Goal: Task Accomplishment & Management: Complete application form

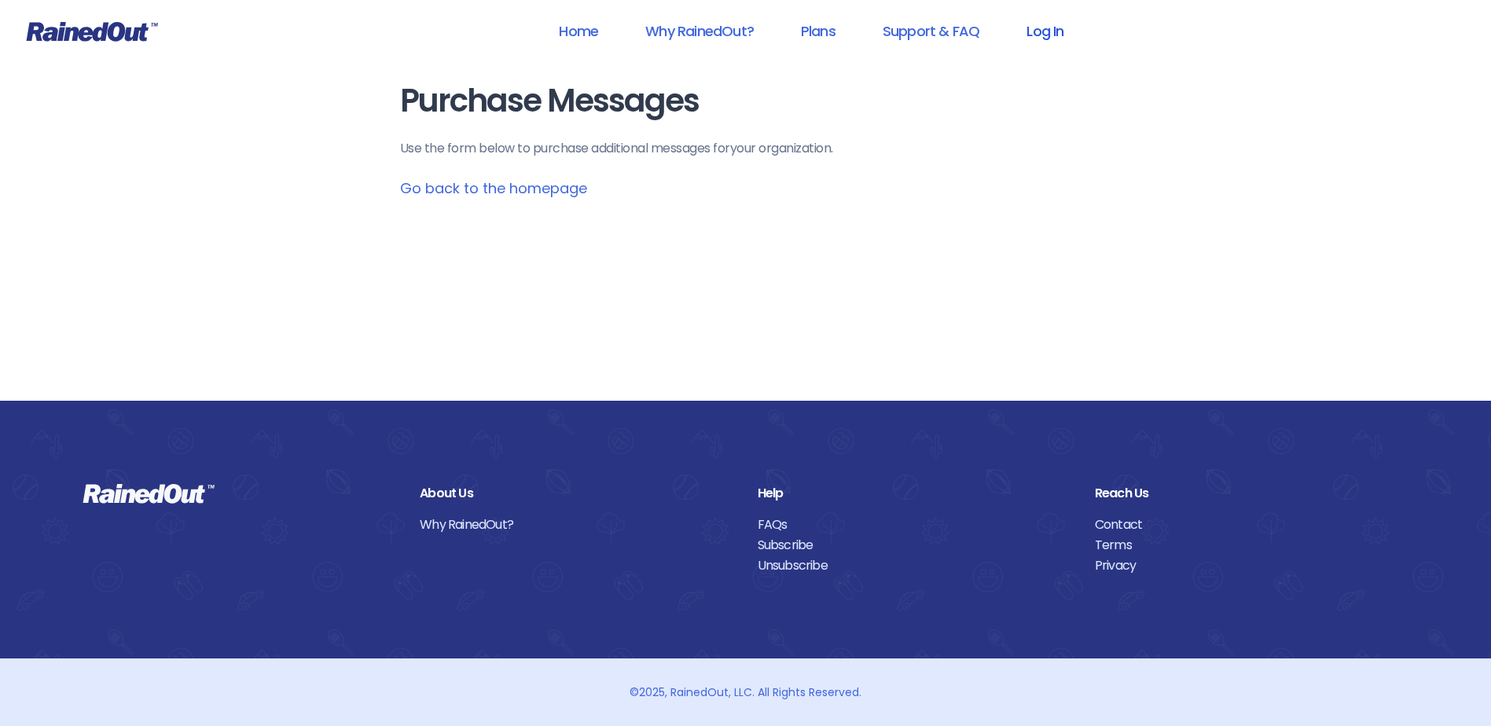
click at [1040, 31] on link "Log In" at bounding box center [1045, 30] width 78 height 35
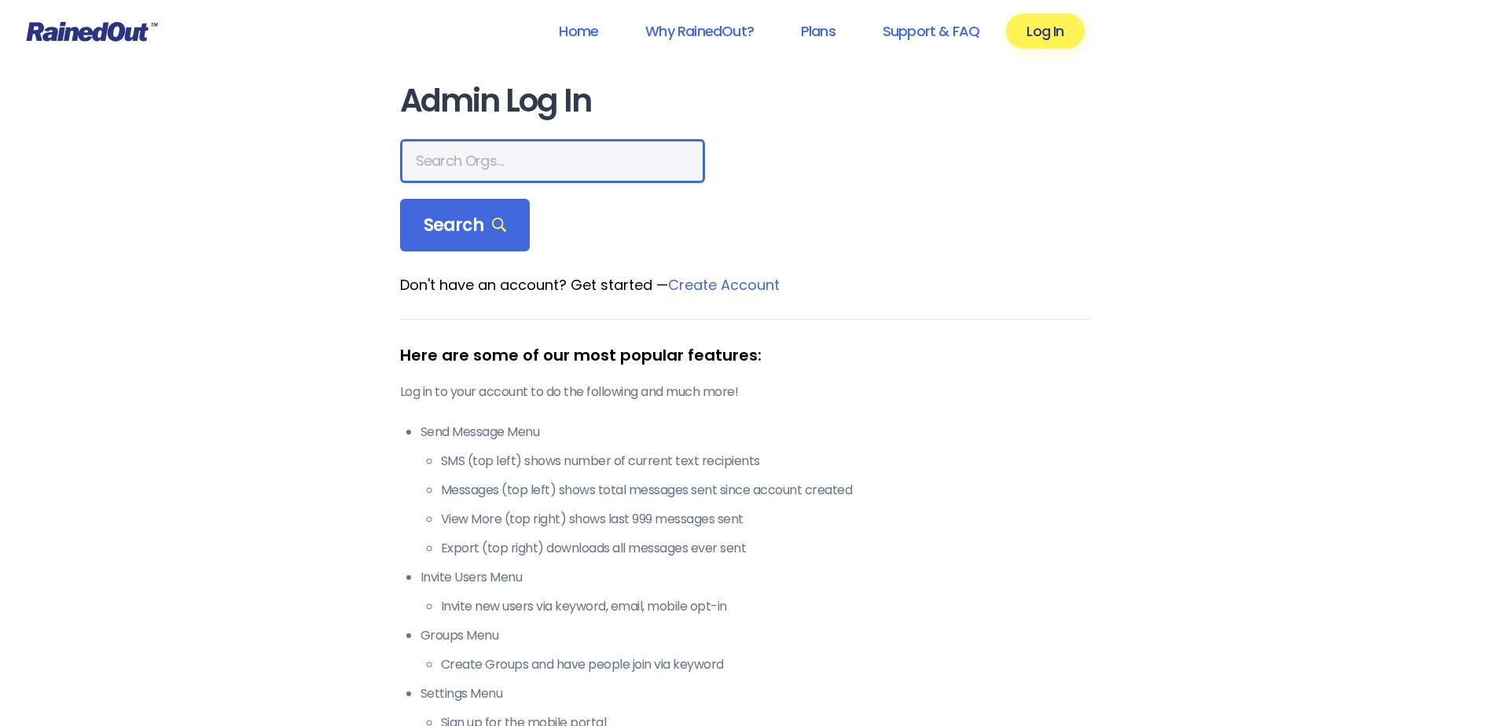
click at [501, 171] on input "text" at bounding box center [552, 161] width 305 height 44
type input "hfah"
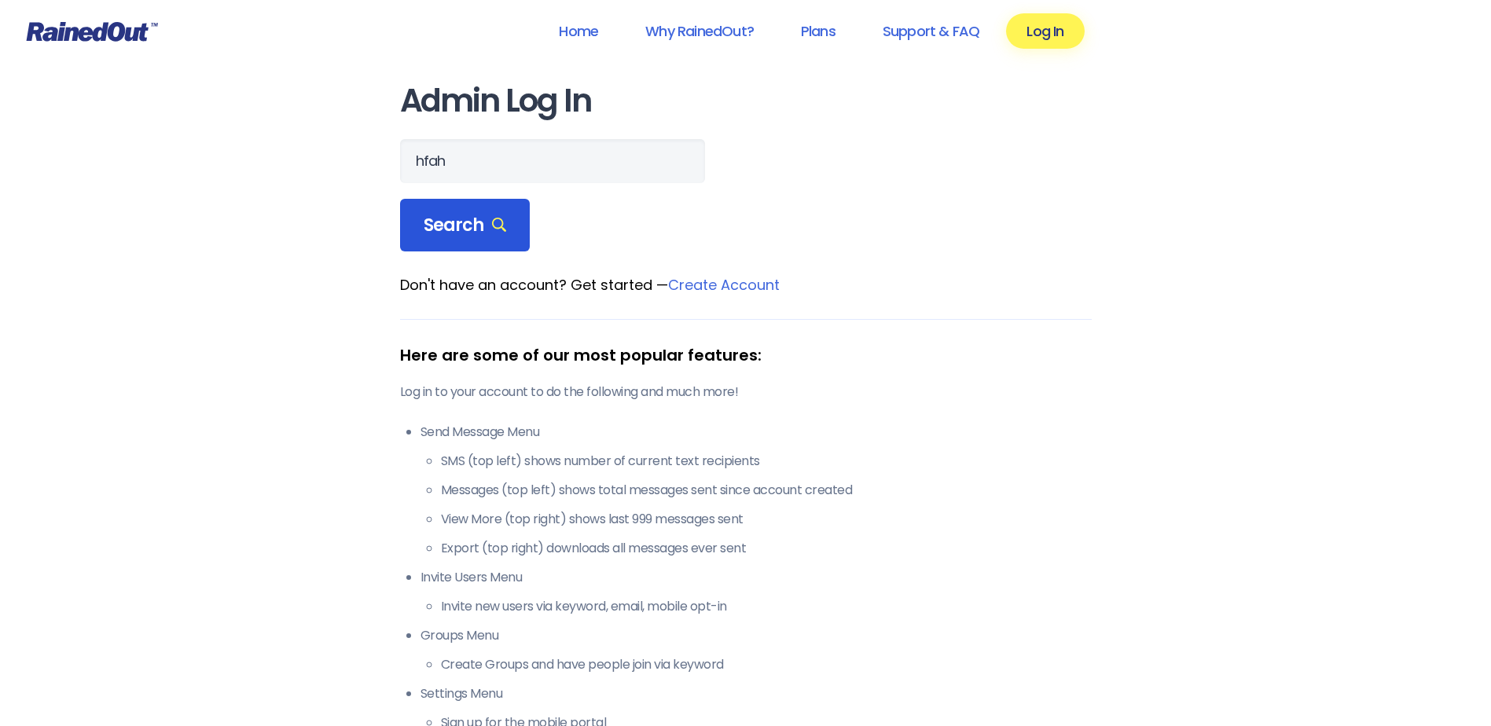
click at [466, 230] on span "Search" at bounding box center [465, 226] width 83 height 22
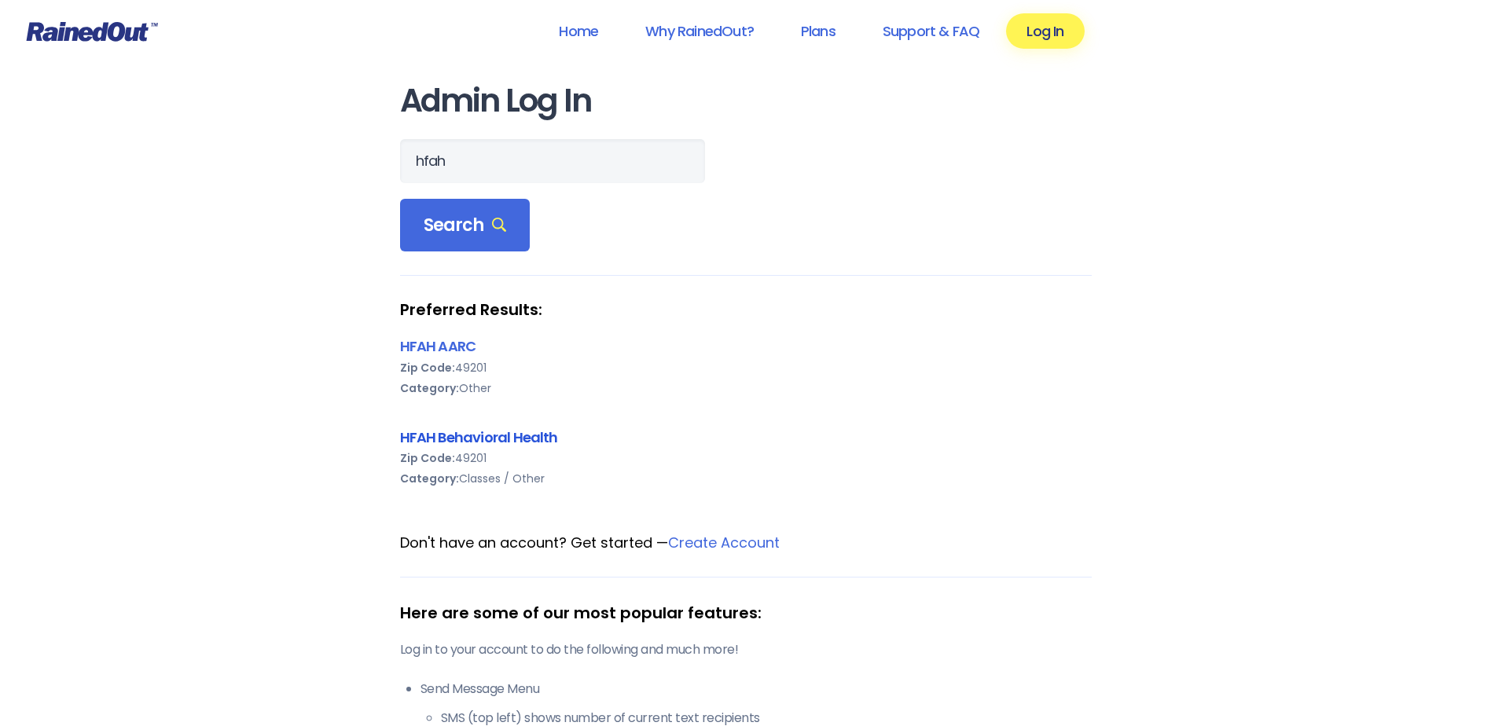
click at [457, 439] on link "HFAH Behavioral Health" at bounding box center [479, 437] width 158 height 20
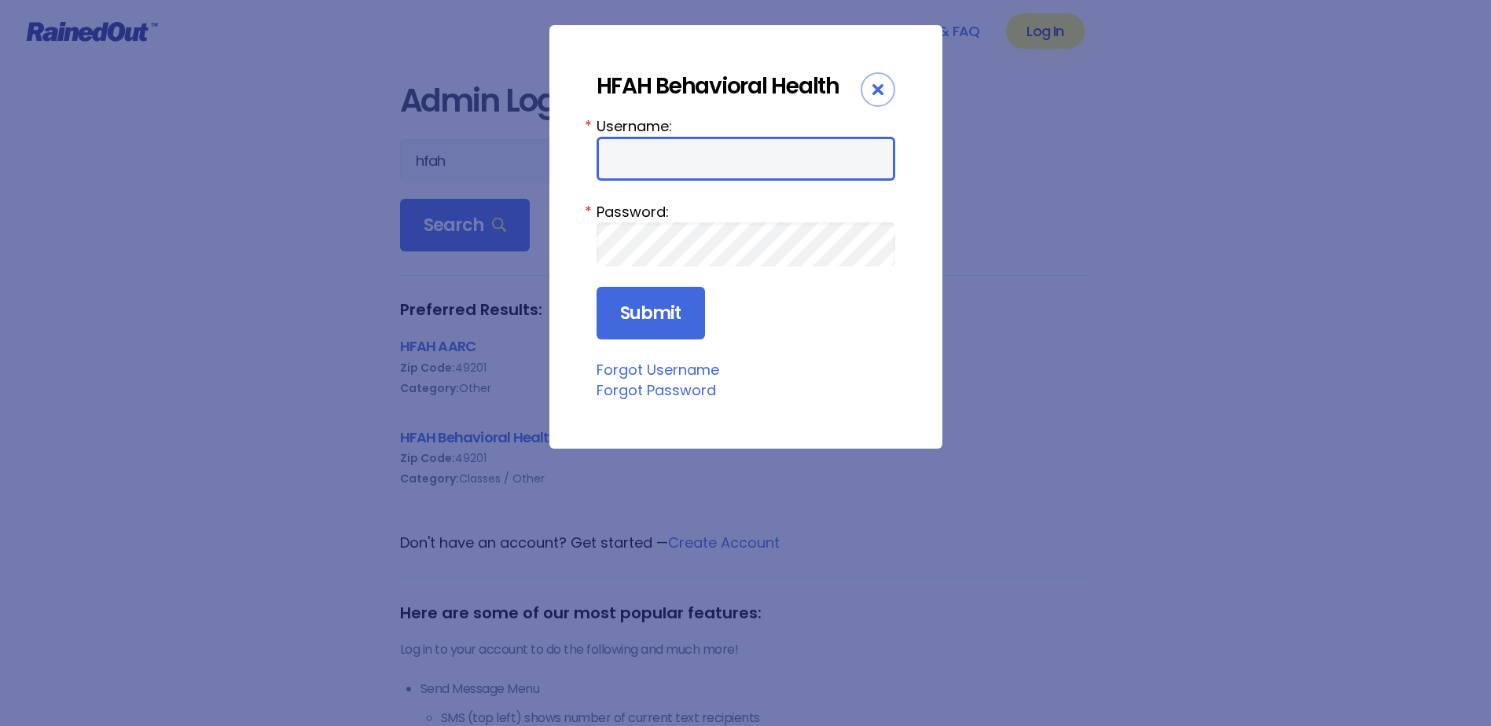
type input "chargenurse"
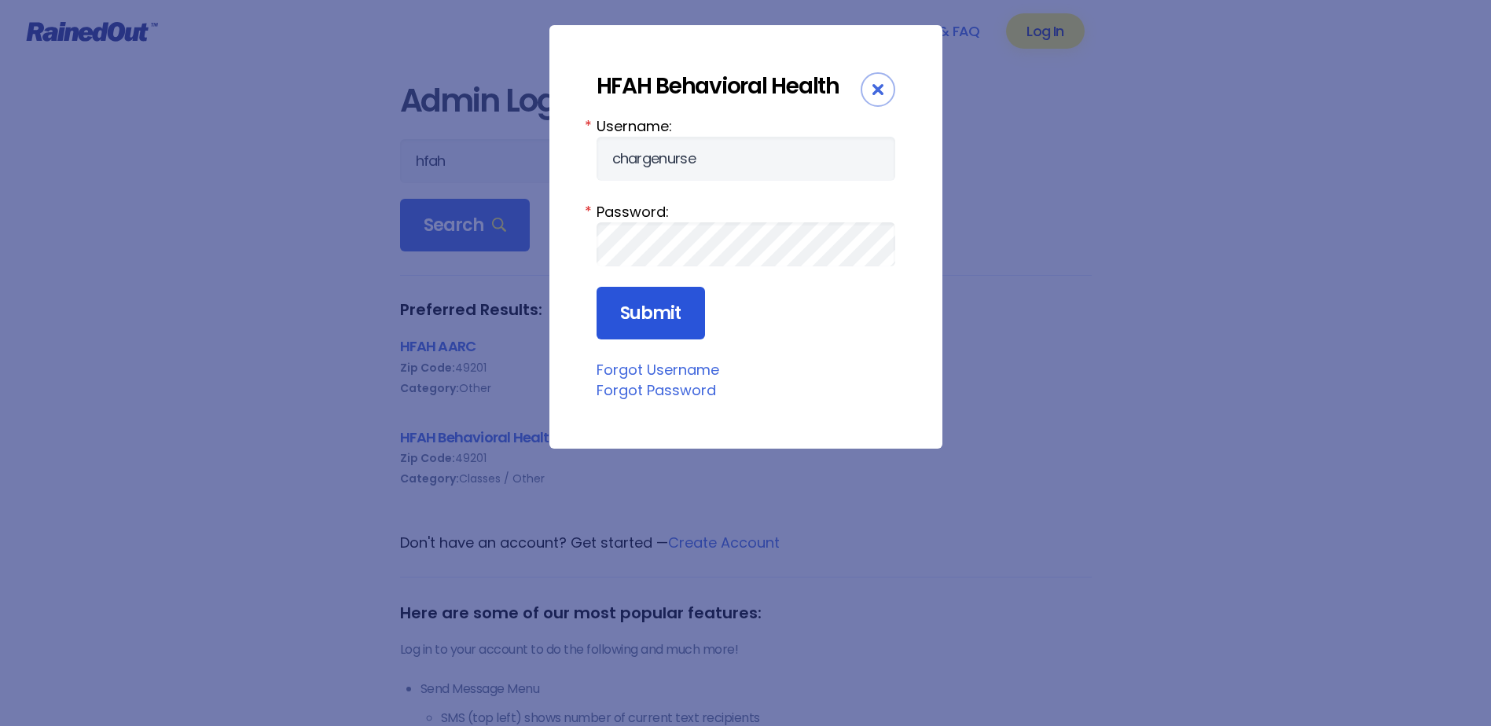
click at [650, 321] on input "Submit" at bounding box center [650, 313] width 108 height 53
